Goal: Complete application form

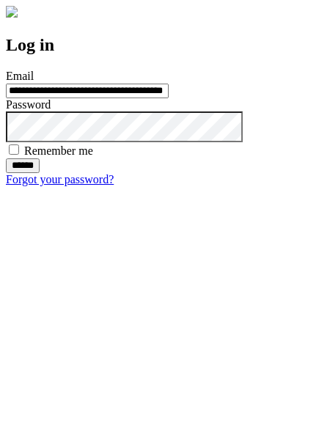
type input "**********"
click at [40, 173] on input "******" at bounding box center [23, 165] width 34 height 15
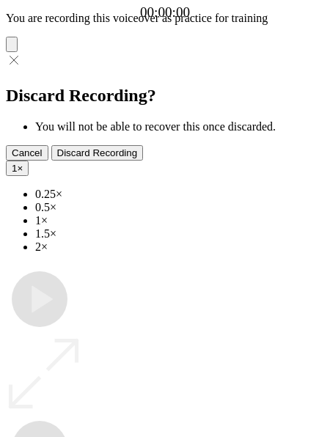
type input "**********"
